Goal: Book appointment/travel/reservation

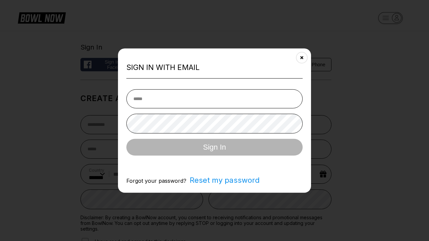
select select "**"
type input "**********"
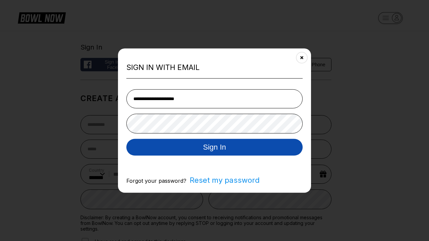
click at [214, 148] on button "Sign In" at bounding box center [214, 147] width 176 height 17
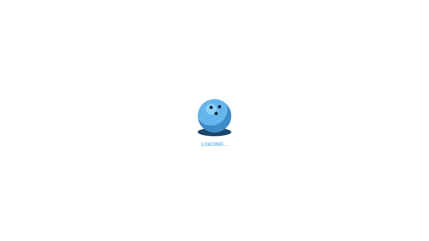
scroll to position [247, 0]
